Goal: Task Accomplishment & Management: Use online tool/utility

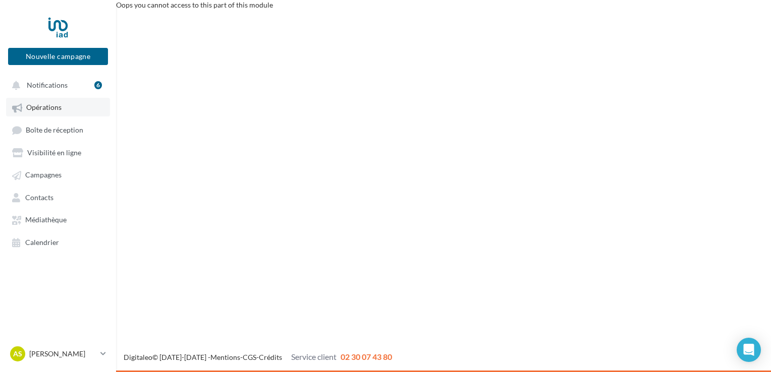
click at [59, 108] on span "Opérations" at bounding box center [43, 107] width 35 height 9
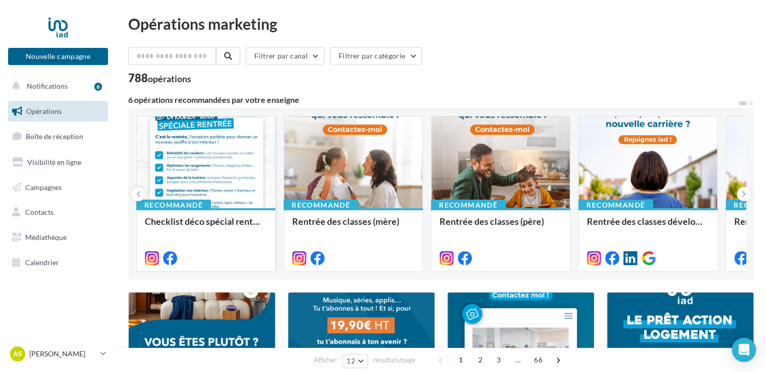
click at [199, 156] on div at bounding box center [206, 163] width 138 height 93
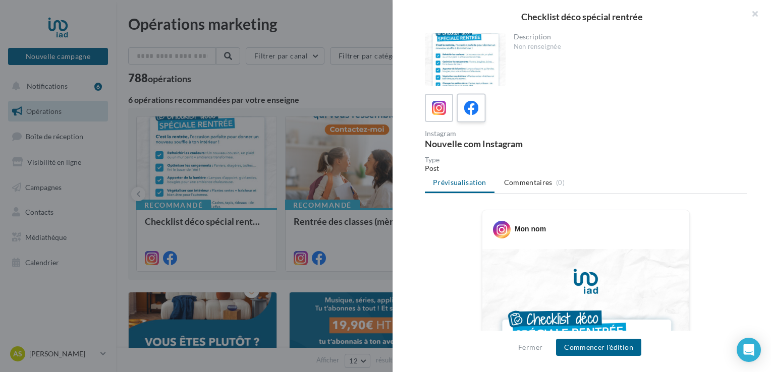
click at [472, 111] on icon at bounding box center [471, 108] width 15 height 15
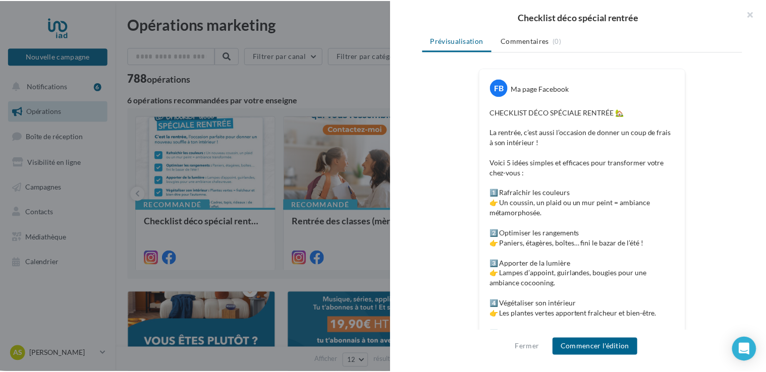
scroll to position [202, 0]
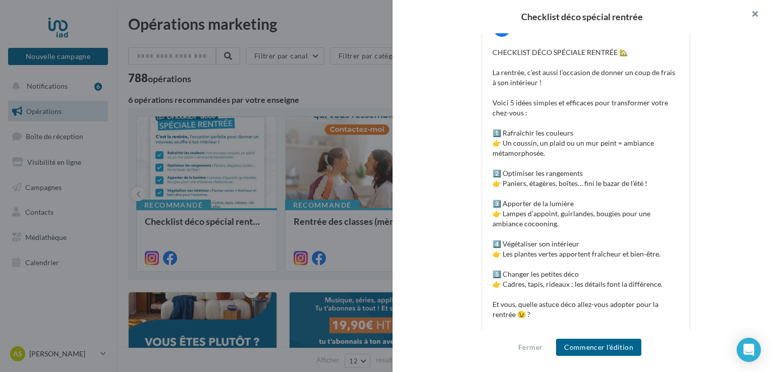
click at [753, 12] on button "button" at bounding box center [751, 15] width 40 height 30
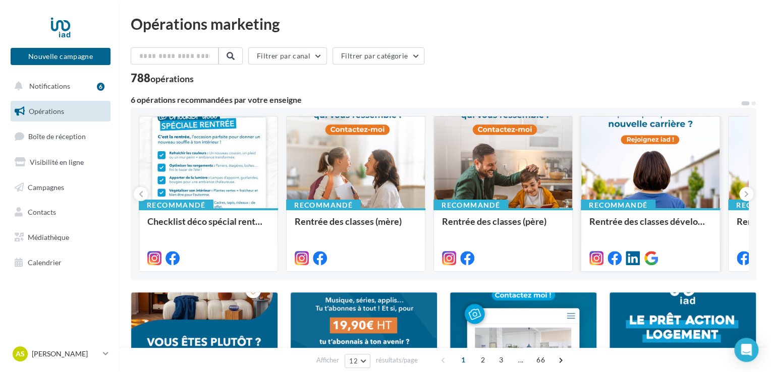
scroll to position [101, 0]
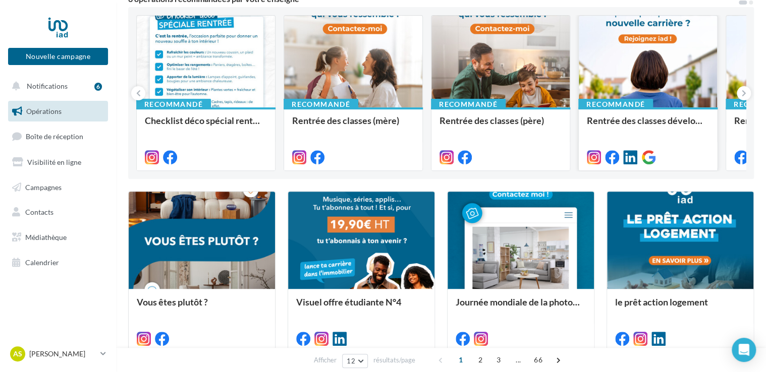
click at [648, 67] on div at bounding box center [648, 62] width 138 height 93
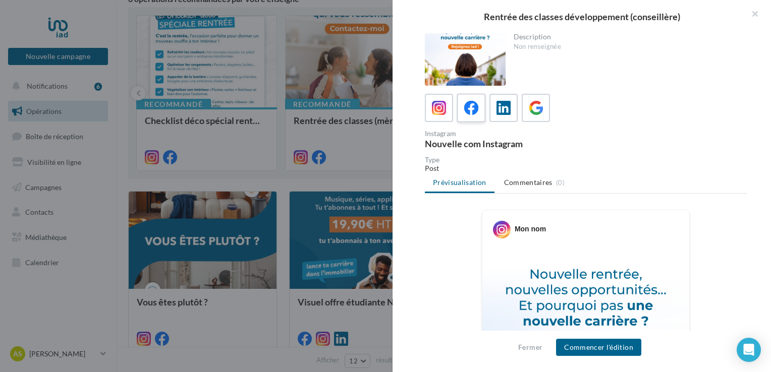
click at [481, 108] on label at bounding box center [471, 107] width 29 height 29
